Goal: Task Accomplishment & Management: Use online tool/utility

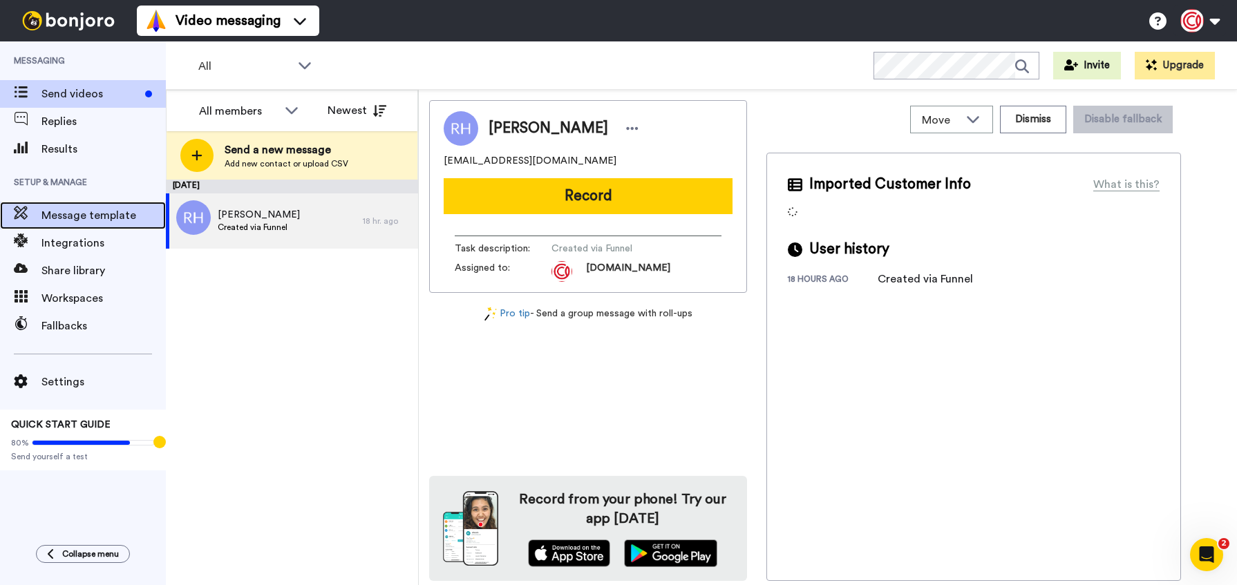
click at [57, 216] on span "Message template" at bounding box center [103, 215] width 124 height 17
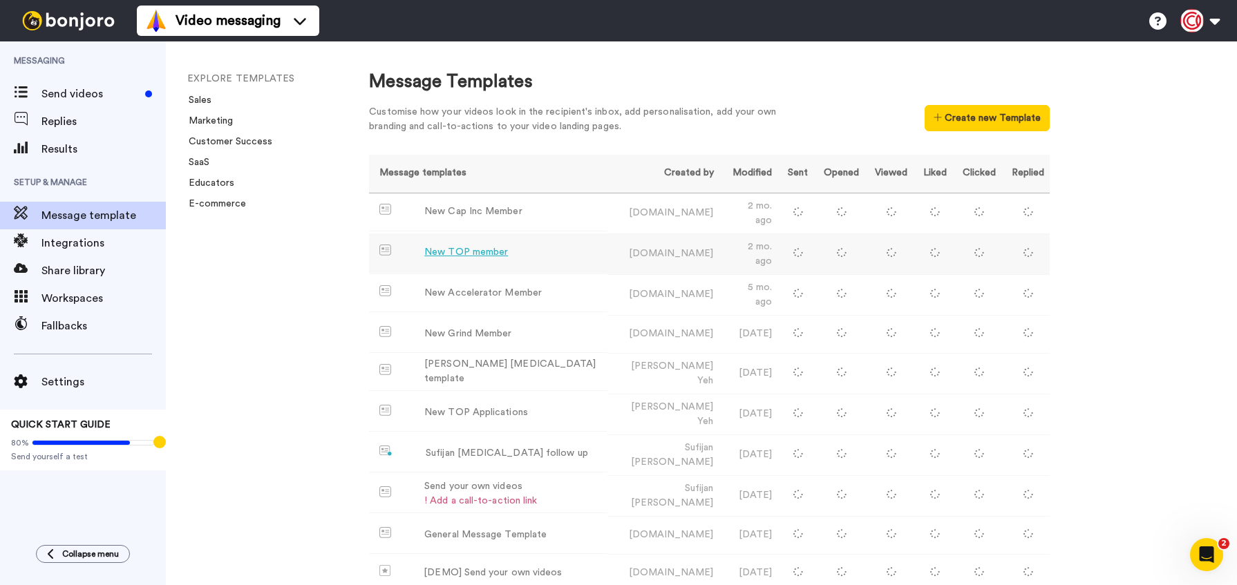
click at [501, 252] on div "New TOP member" at bounding box center [466, 252] width 84 height 15
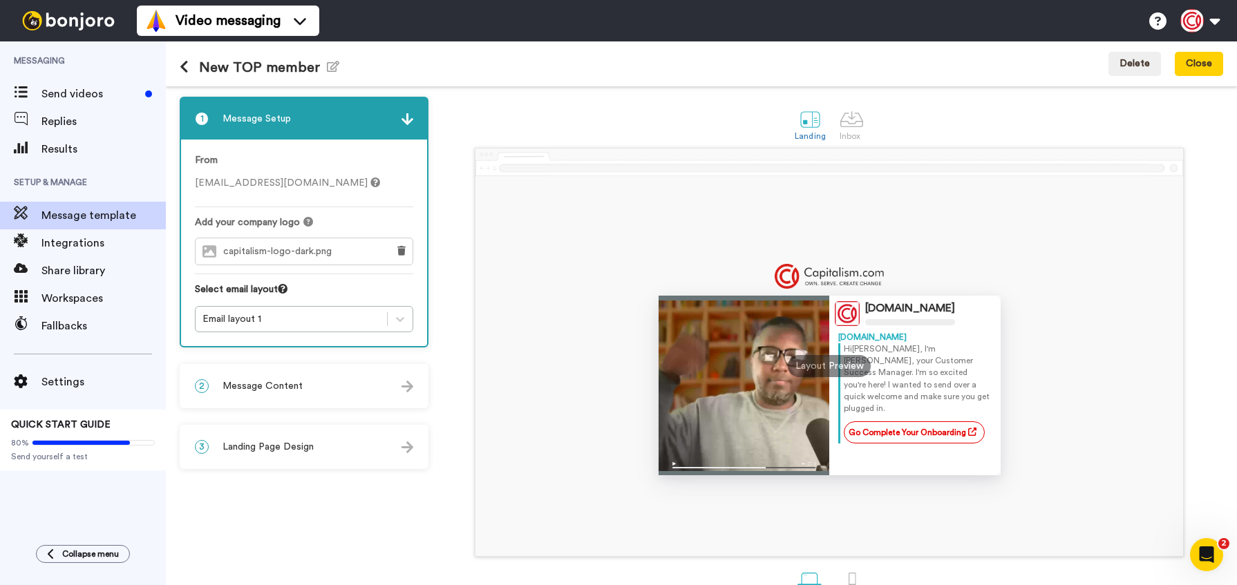
click at [360, 389] on div "2 Message Content" at bounding box center [304, 385] width 246 height 41
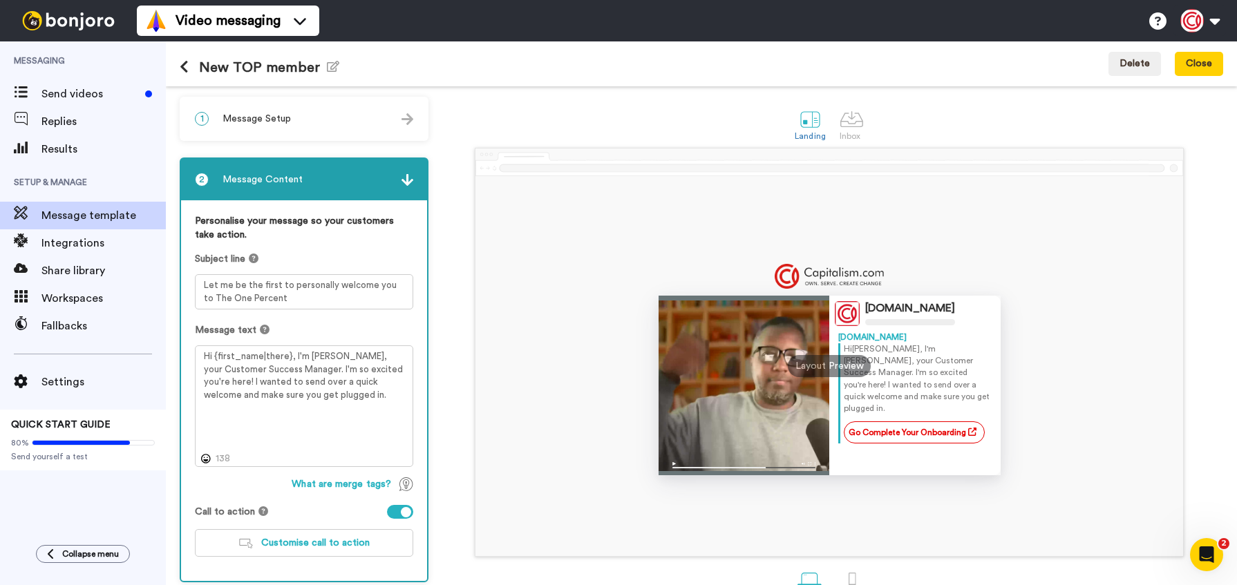
click at [181, 67] on icon at bounding box center [184, 67] width 9 height 14
